Goal: Find specific page/section: Find specific page/section

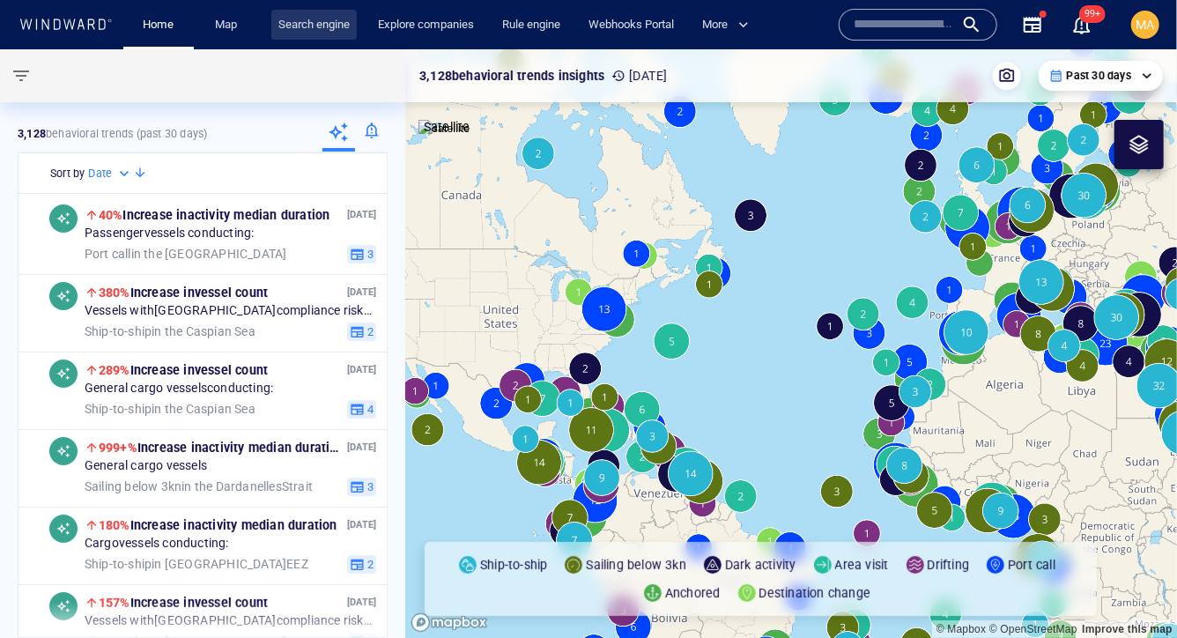
click at [302, 35] on link "Search engine" at bounding box center [313, 25] width 85 height 31
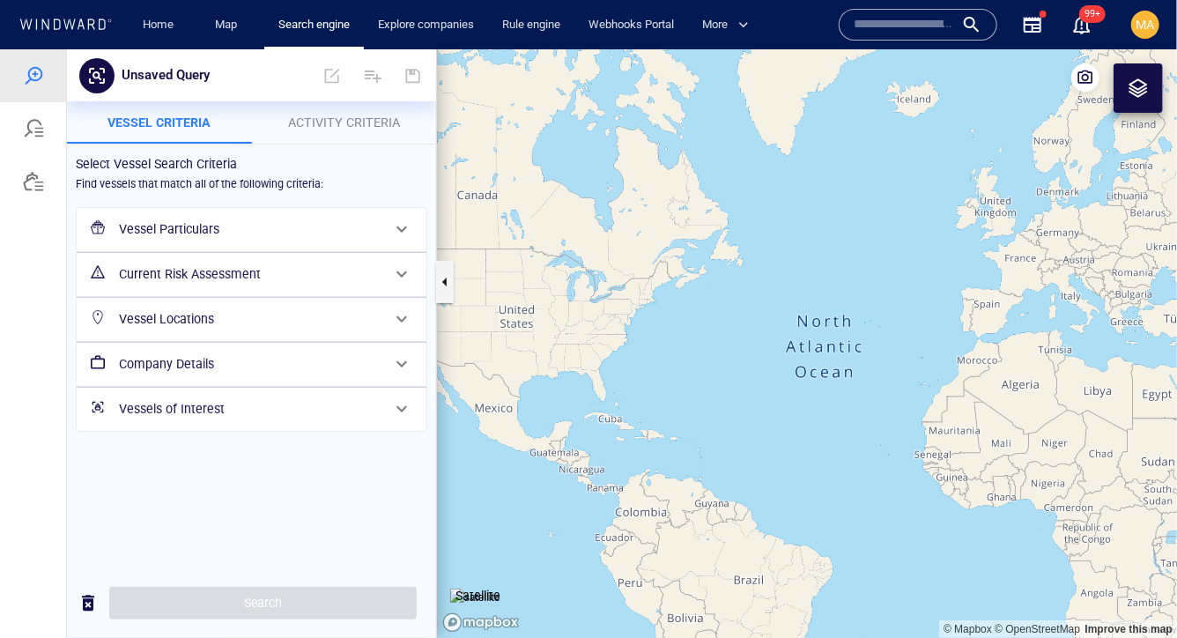
click at [241, 231] on h6 "Vessel Particulars" at bounding box center [250, 229] width 262 height 22
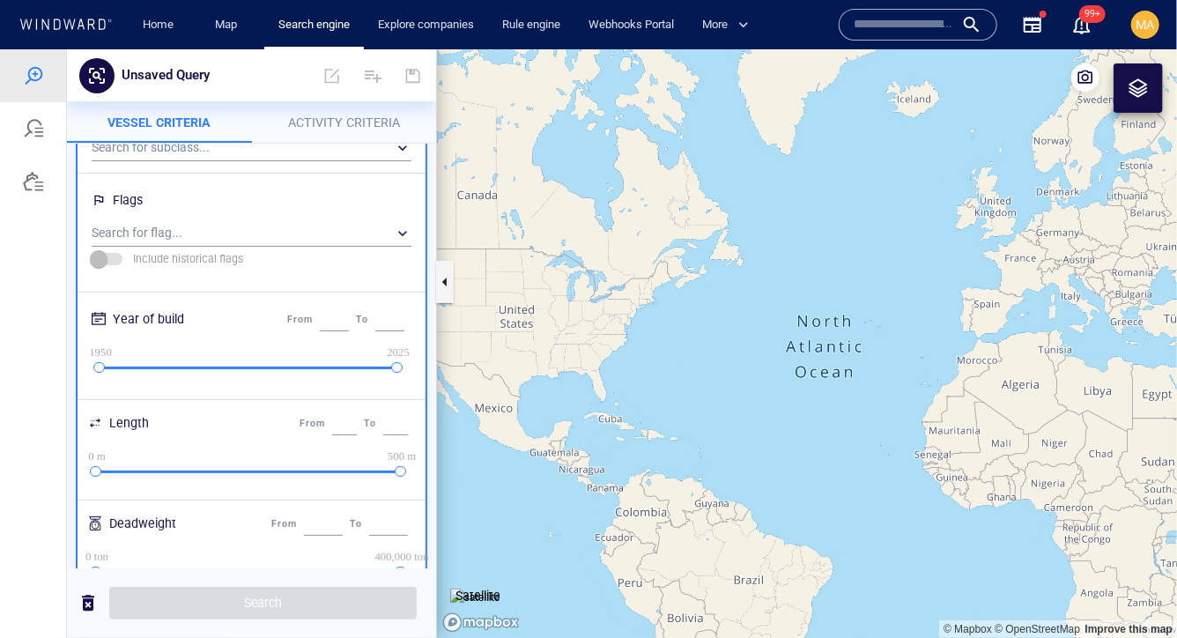
scroll to position [201, 0]
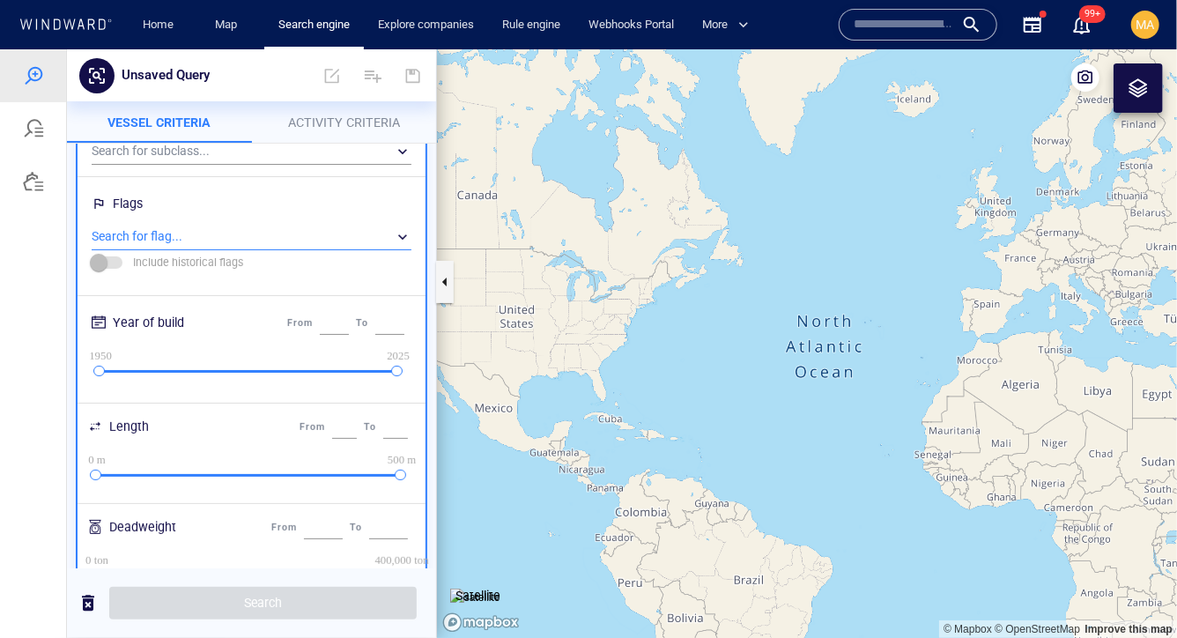
click at [241, 231] on div "​" at bounding box center [252, 236] width 320 height 26
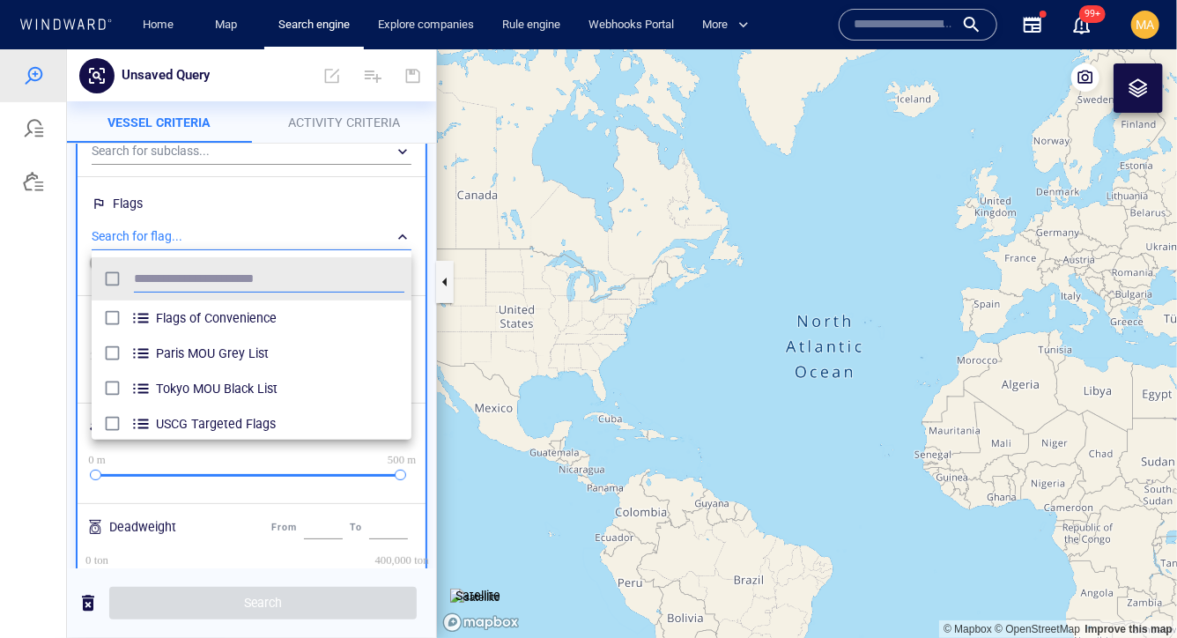
scroll to position [175, 319]
click at [239, 500] on div at bounding box center [588, 342] width 1177 height 588
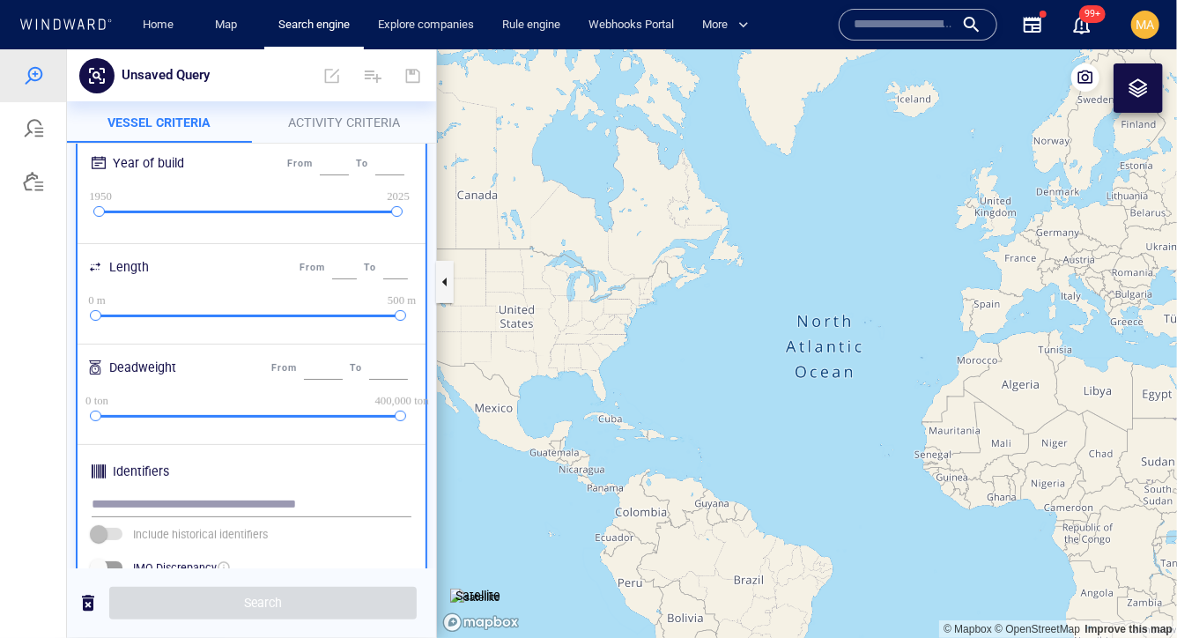
scroll to position [0, 0]
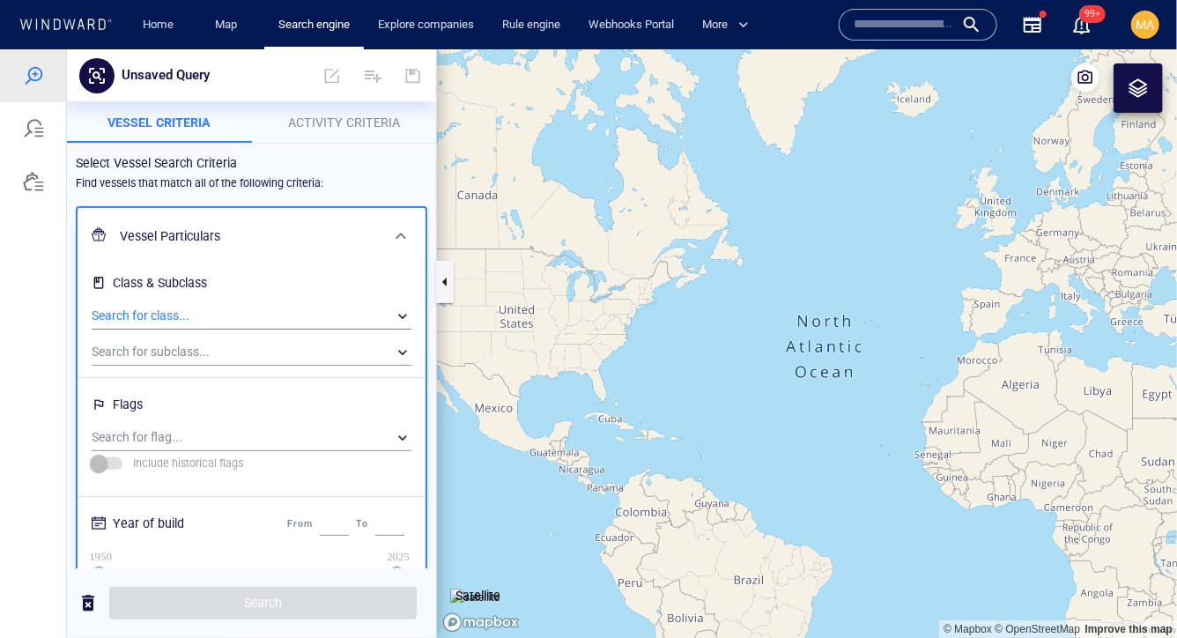
click at [227, 314] on div "​" at bounding box center [252, 315] width 320 height 26
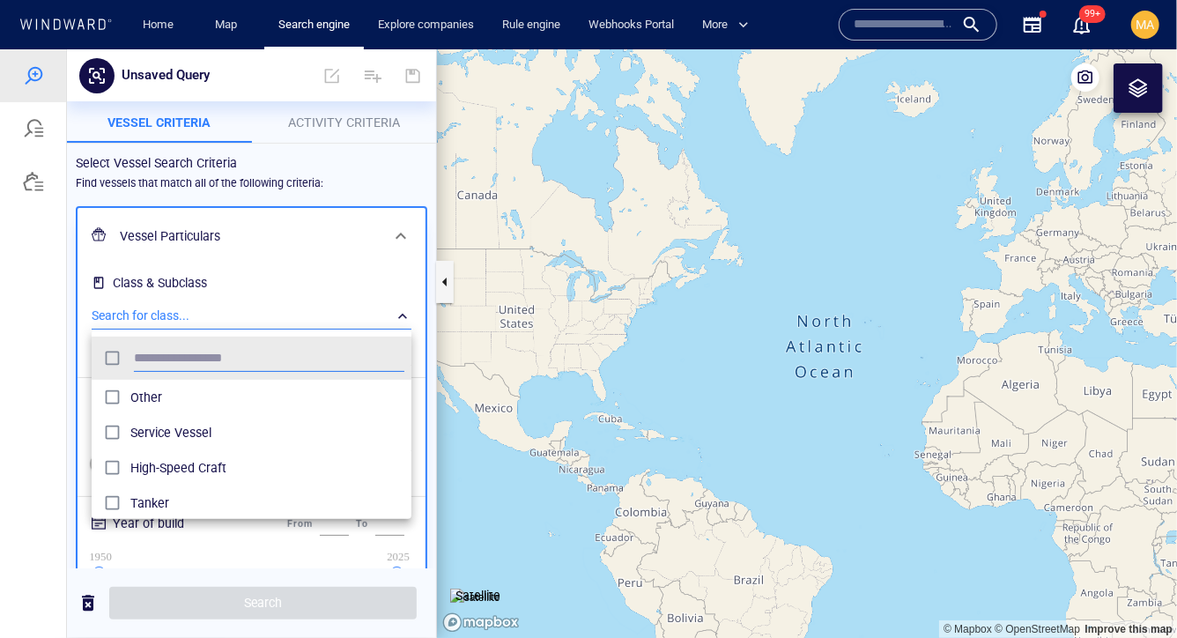
scroll to position [175, 319]
click at [210, 284] on div at bounding box center [588, 342] width 1177 height 588
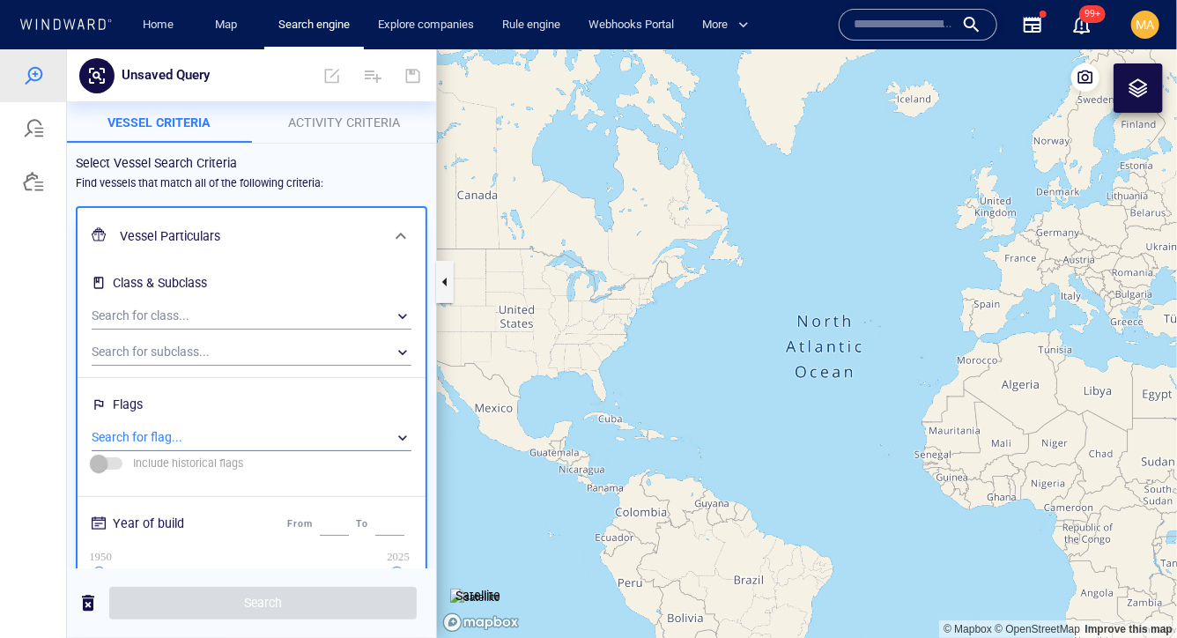
click at [174, 440] on div "​" at bounding box center [252, 437] width 320 height 26
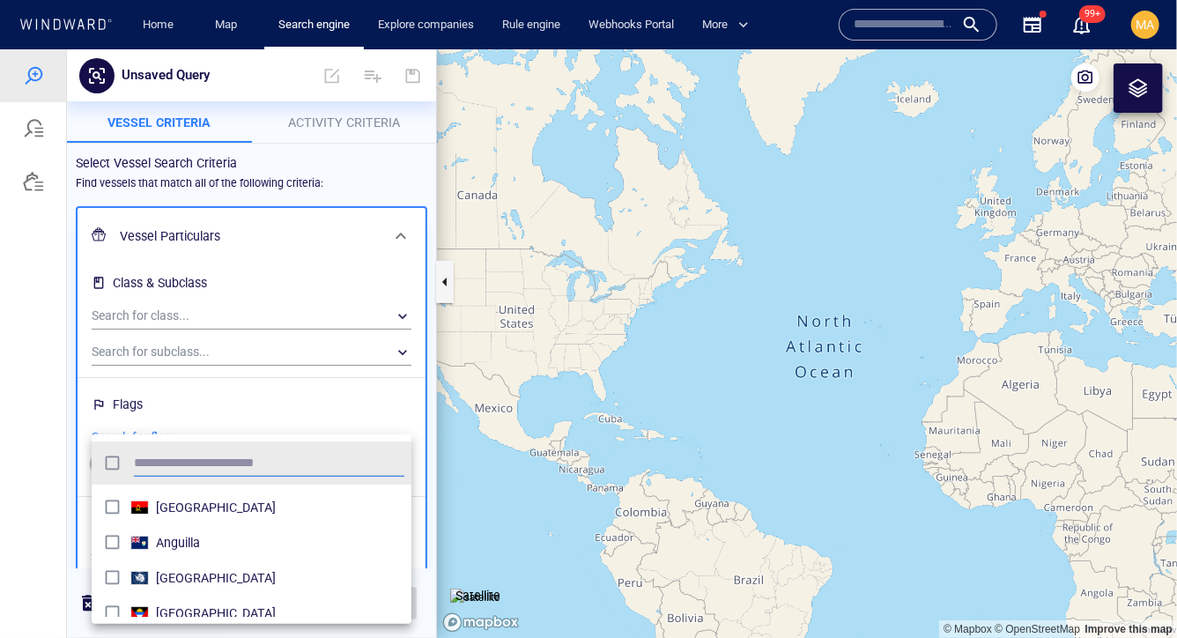
scroll to position [0, 0]
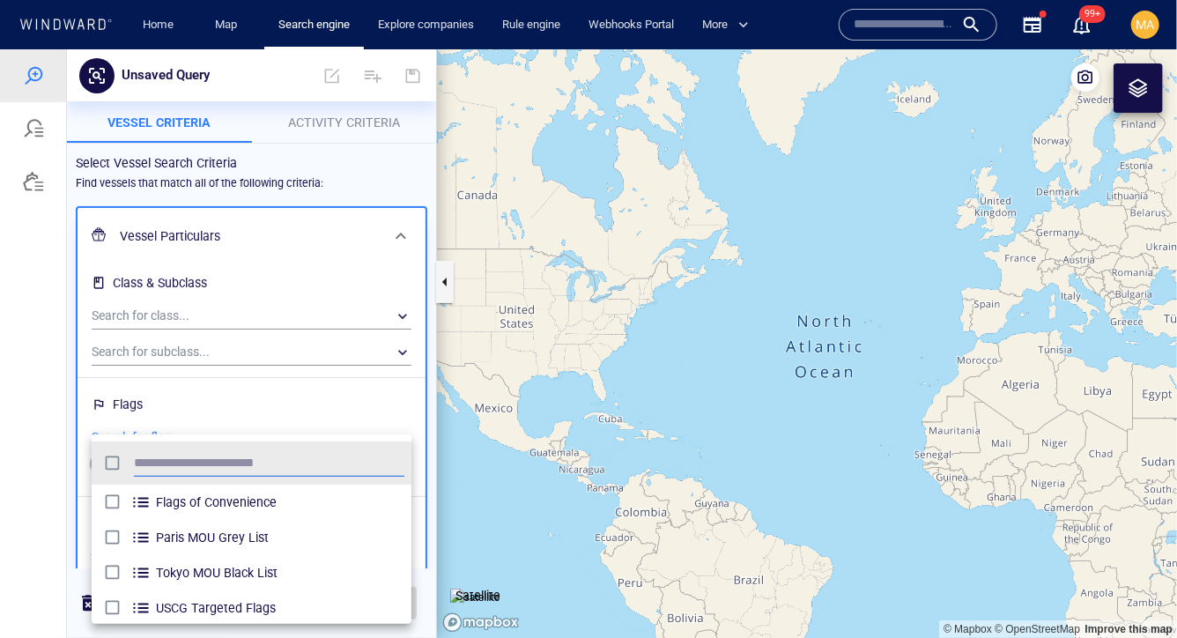
click at [316, 404] on div at bounding box center [588, 342] width 1177 height 588
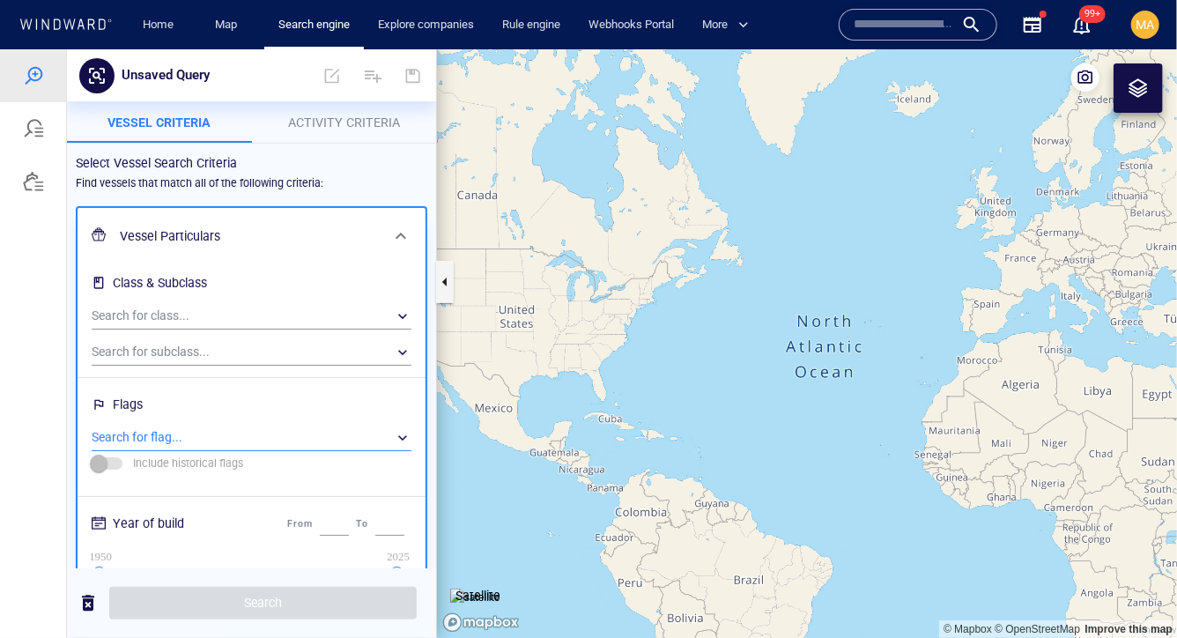
click at [282, 425] on div "​" at bounding box center [252, 437] width 320 height 26
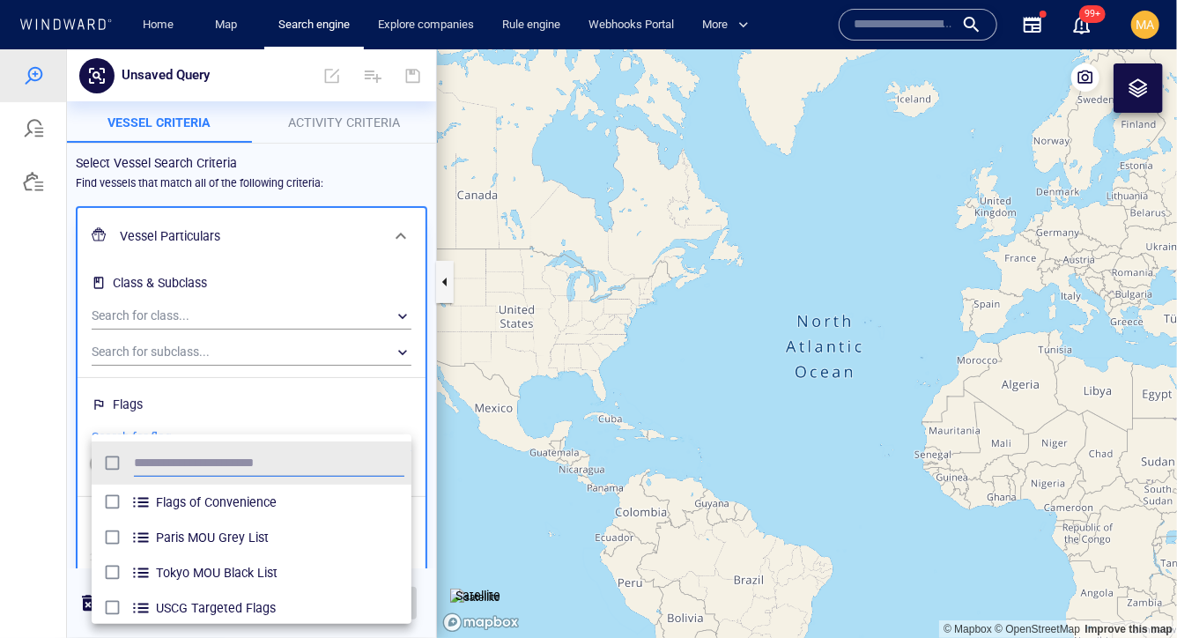
scroll to position [175, 319]
